Goal: Task Accomplishment & Management: Use online tool/utility

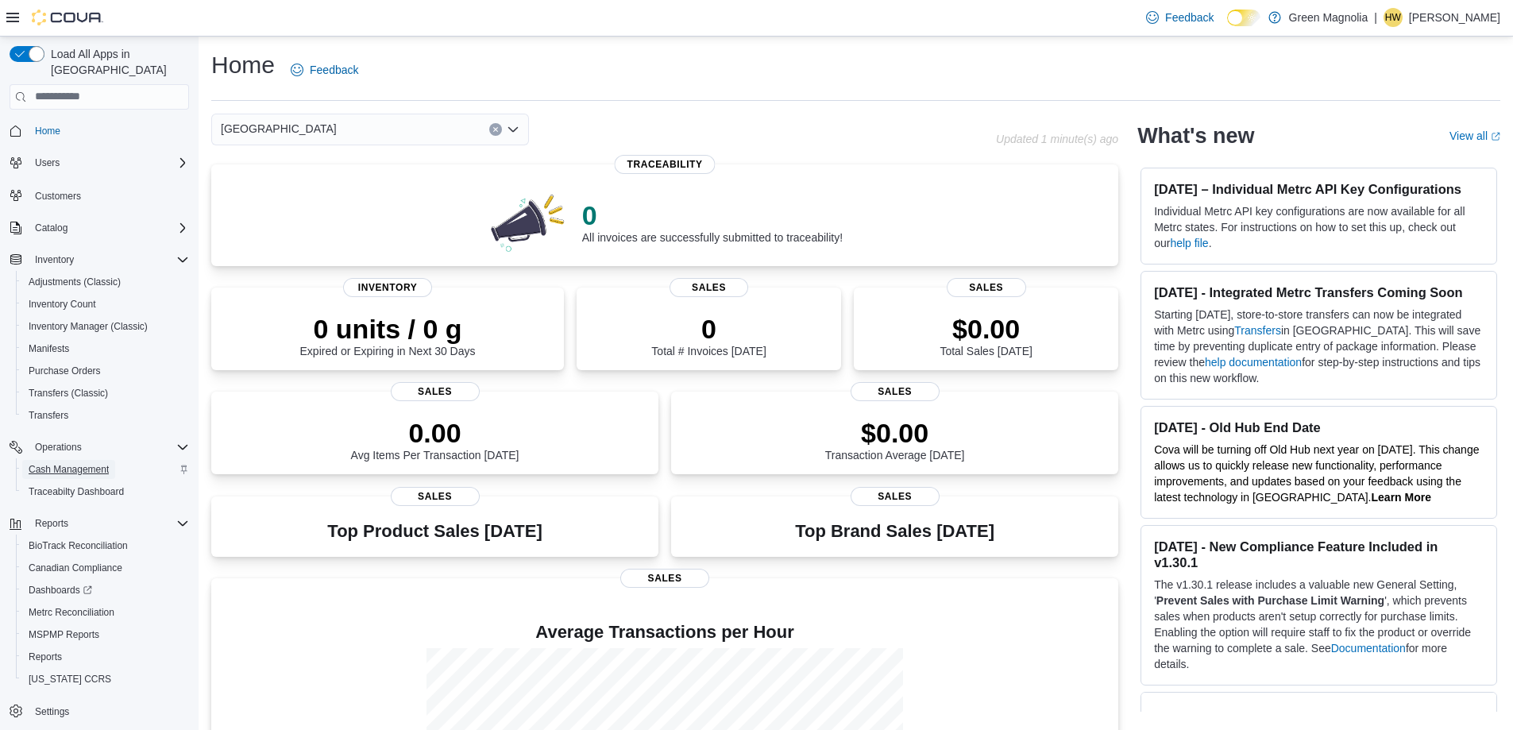
click at [78, 463] on span "Cash Management" at bounding box center [69, 469] width 80 height 13
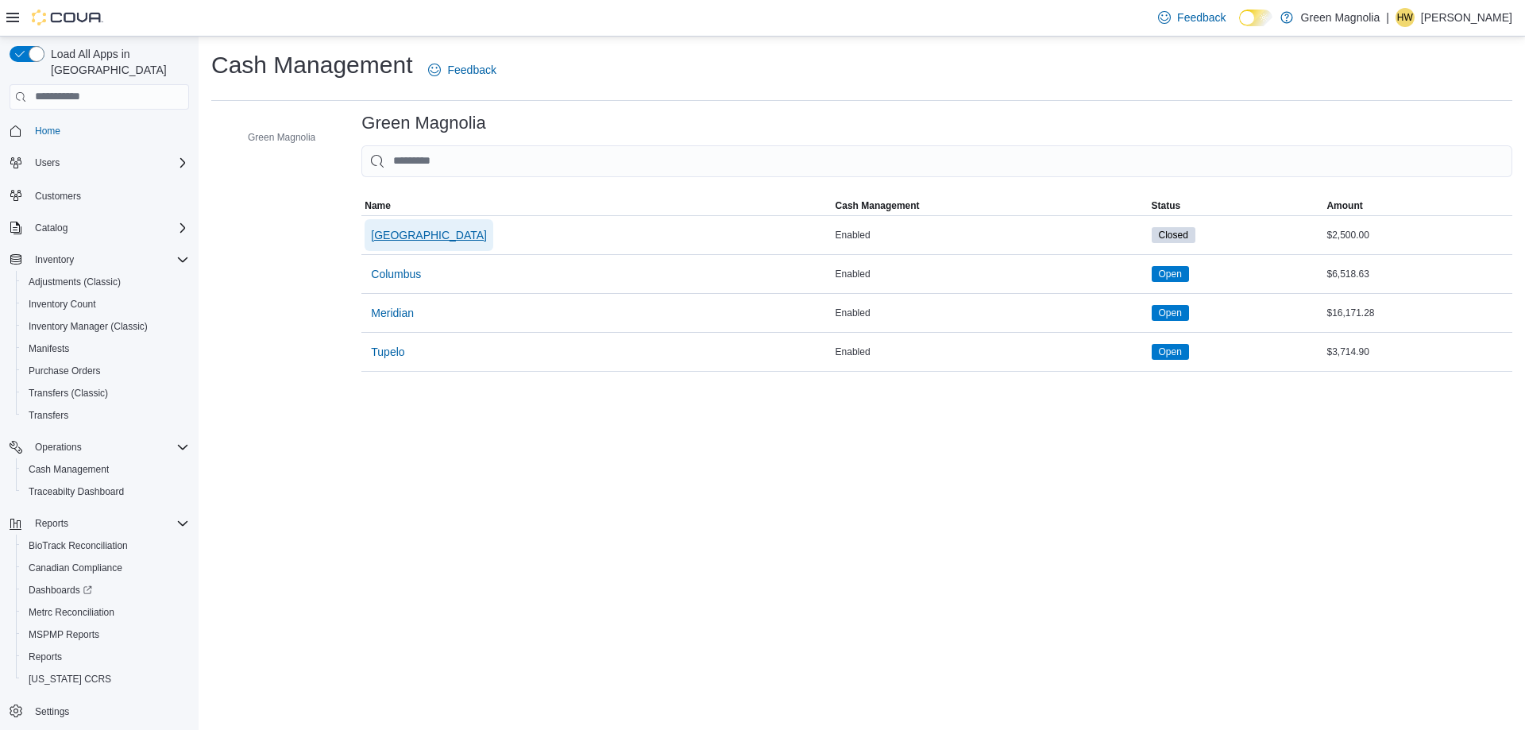
click at [399, 235] on span "[GEOGRAPHIC_DATA]" at bounding box center [429, 235] width 116 height 16
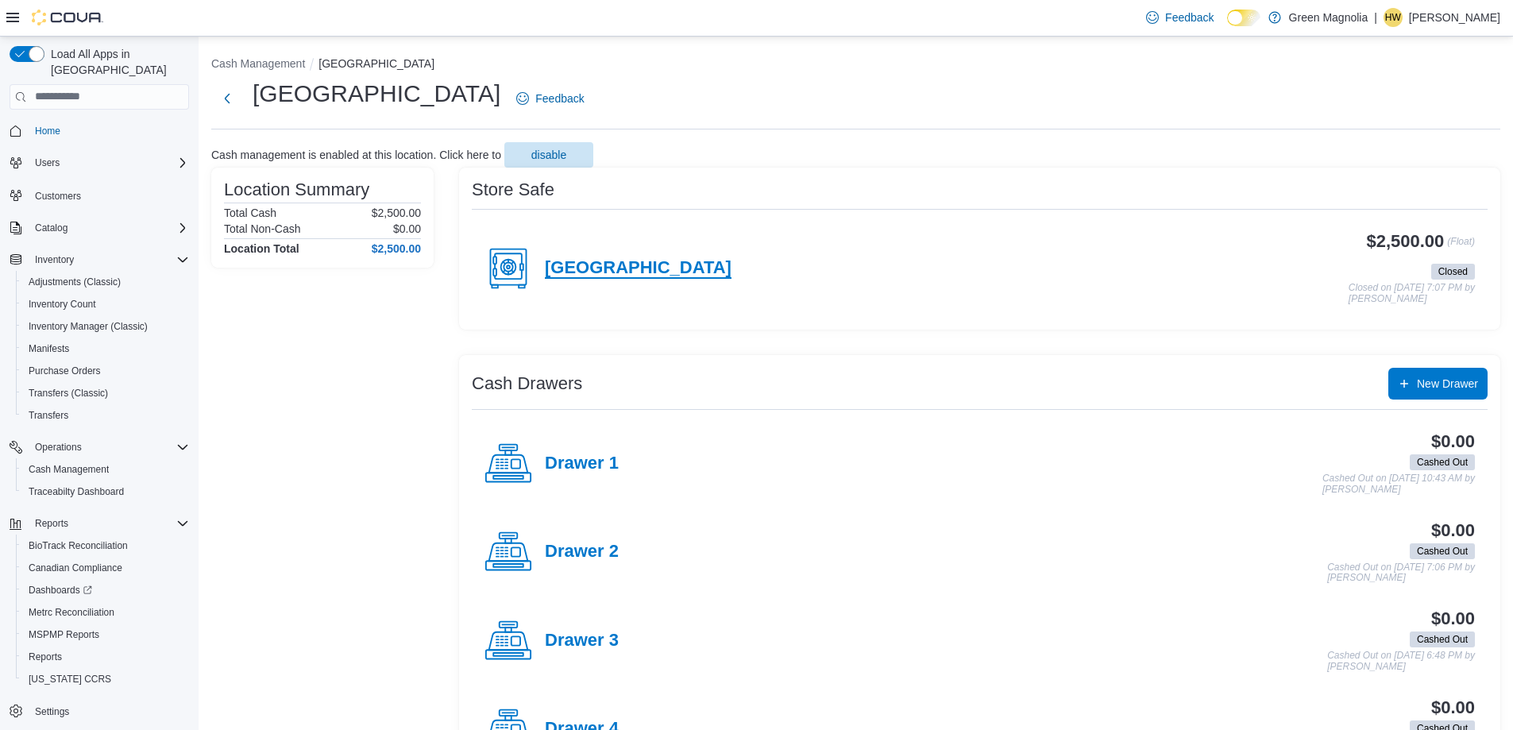
click at [588, 267] on h4 "[GEOGRAPHIC_DATA]" at bounding box center [638, 268] width 187 height 21
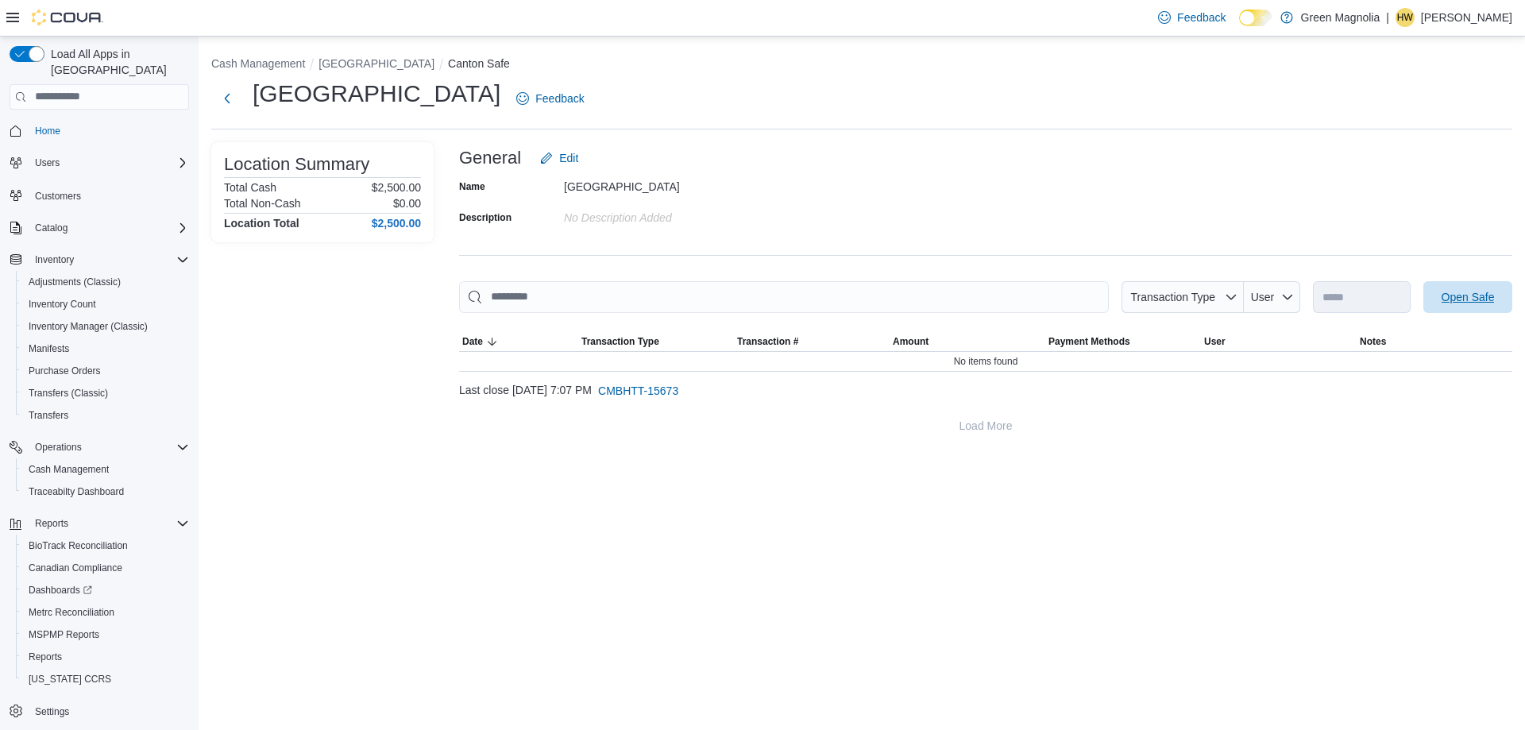
click at [1456, 296] on span "Open Safe" at bounding box center [1468, 297] width 53 height 16
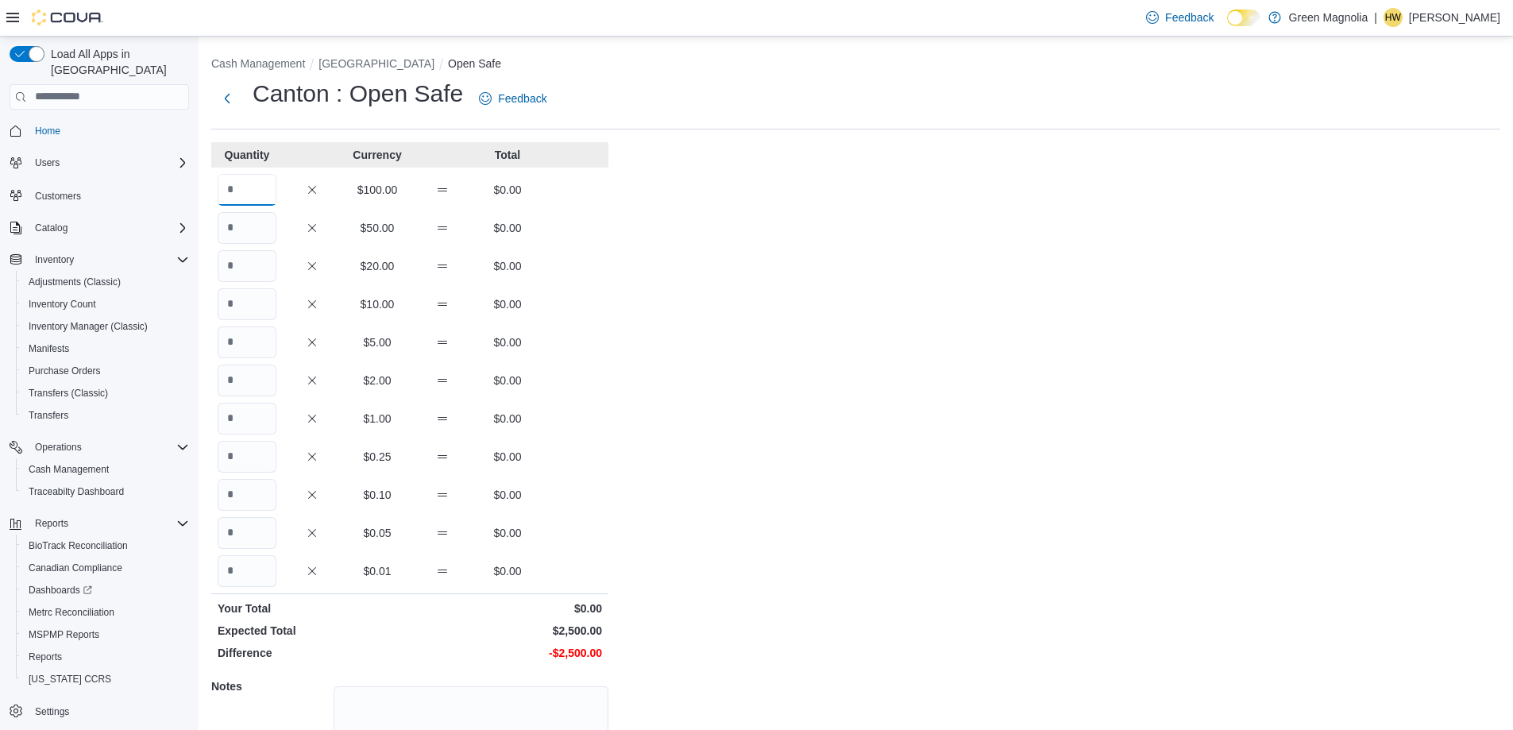
click at [257, 188] on input "Quantity" at bounding box center [247, 190] width 59 height 32
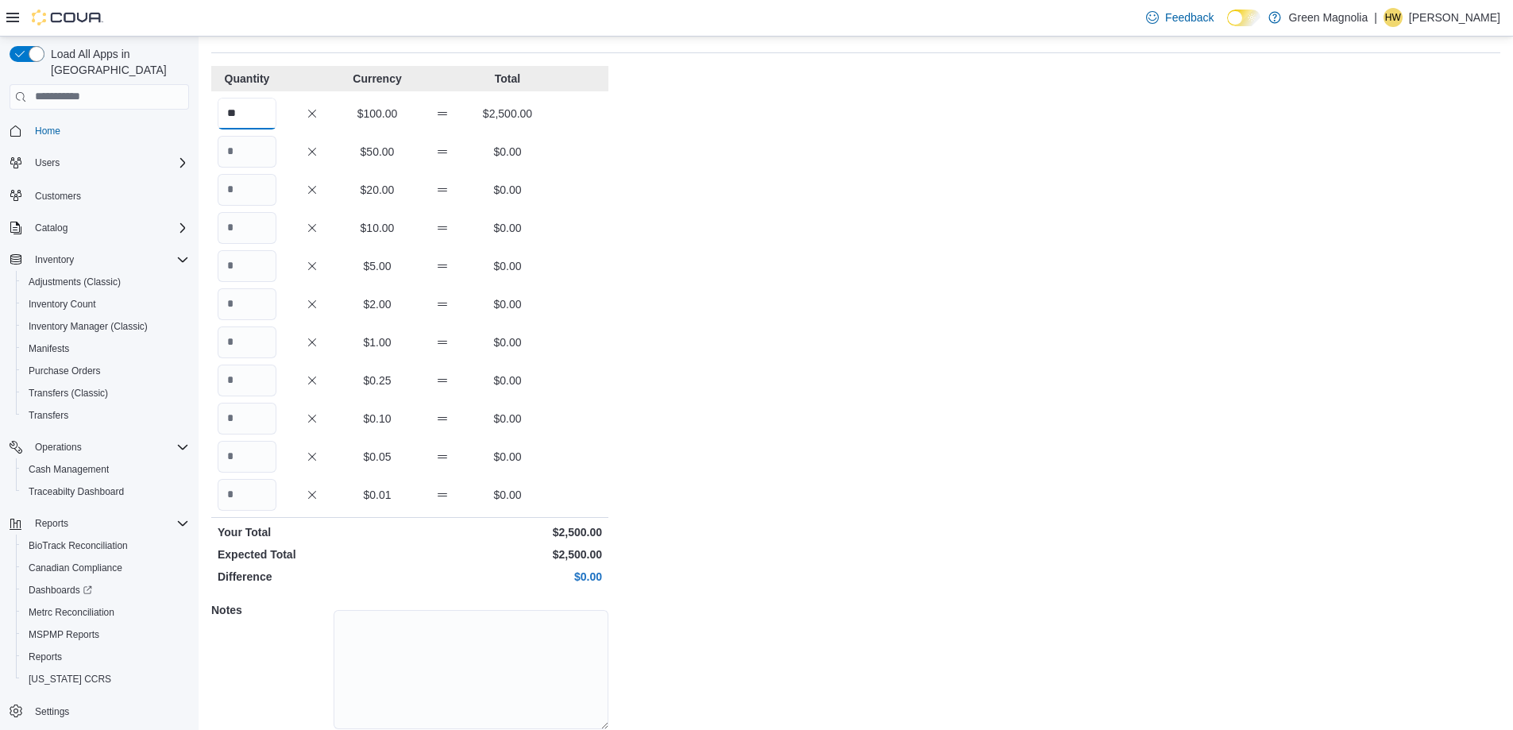
scroll to position [135, 0]
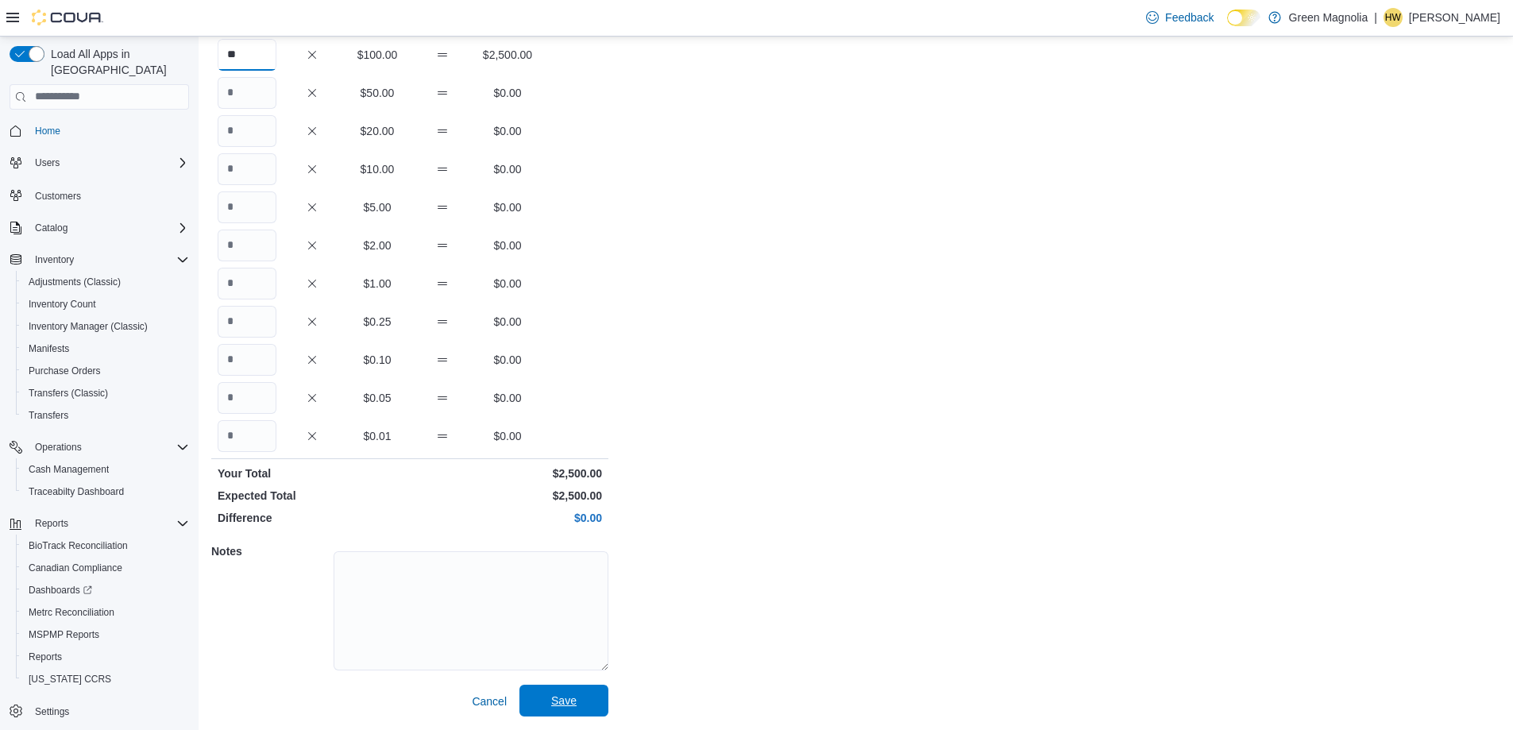
type input "**"
click at [571, 702] on span "Save" at bounding box center [563, 701] width 25 height 16
